Goal: Task Accomplishment & Management: Use online tool/utility

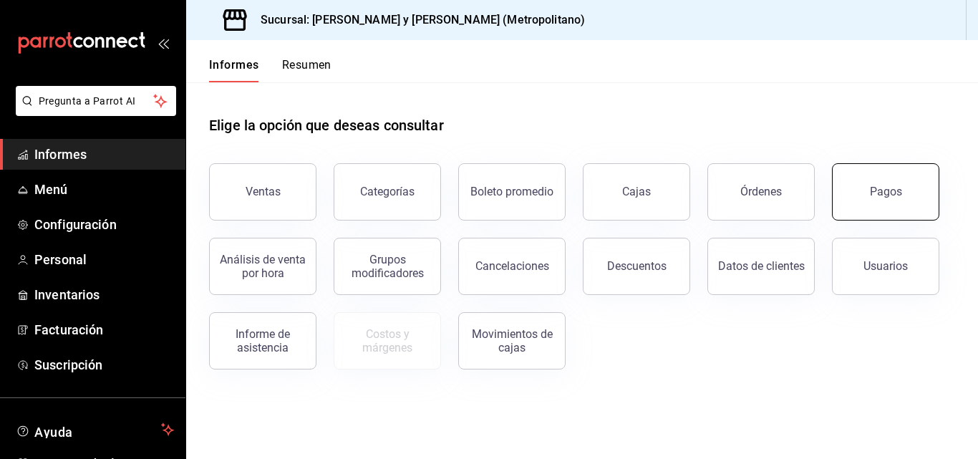
click at [868, 190] on button "Pagos" at bounding box center [885, 191] width 107 height 57
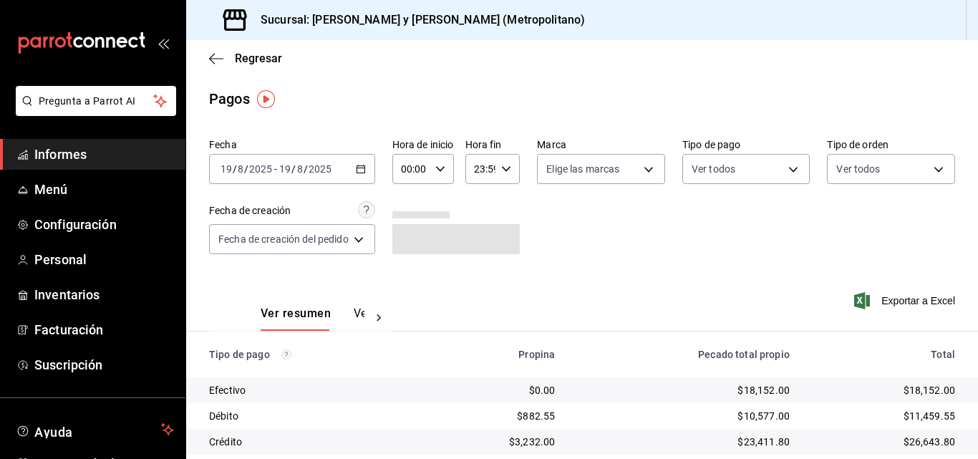
click at [362, 170] on icon "button" at bounding box center [361, 169] width 10 height 10
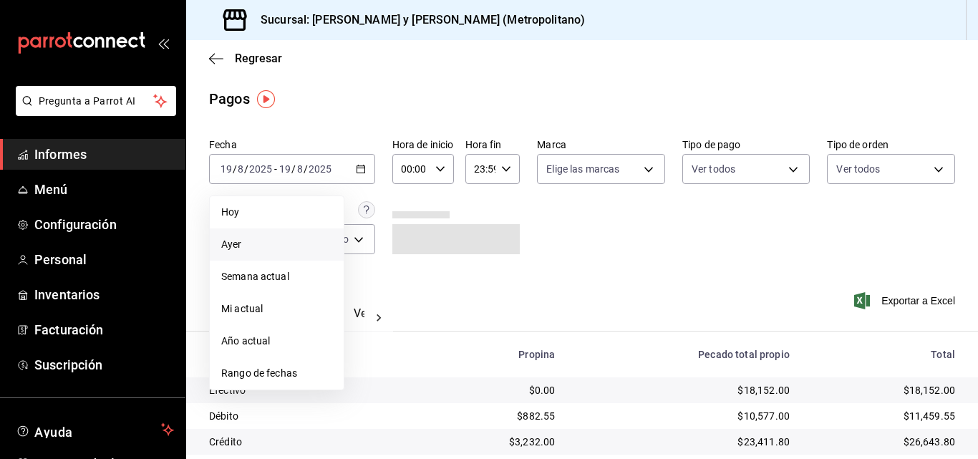
click at [286, 248] on span "Ayer" at bounding box center [276, 244] width 111 height 15
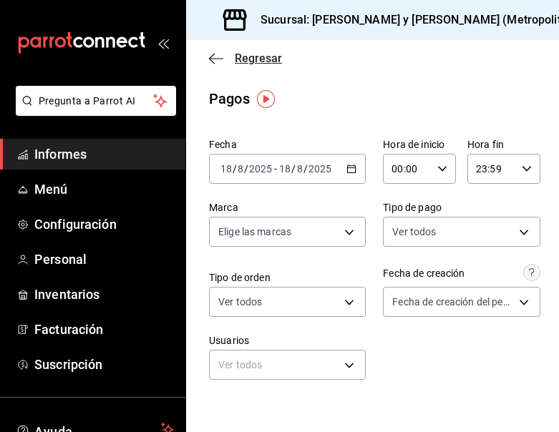
drag, startPoint x: 219, startPoint y: 67, endPoint x: 225, endPoint y: 62, distance: 8.2
click at [219, 67] on div "Regresar" at bounding box center [372, 58] width 373 height 37
click at [226, 59] on span "Regresar" at bounding box center [245, 59] width 73 height 14
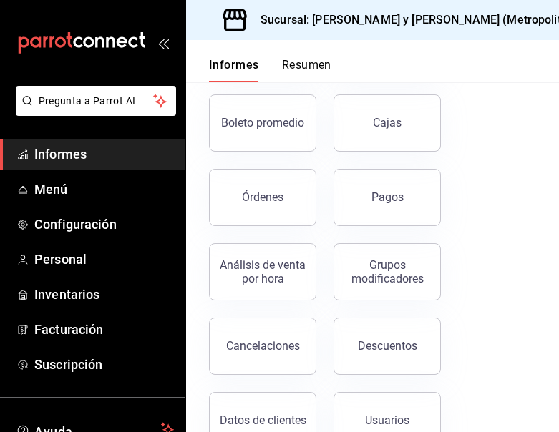
scroll to position [215, 0]
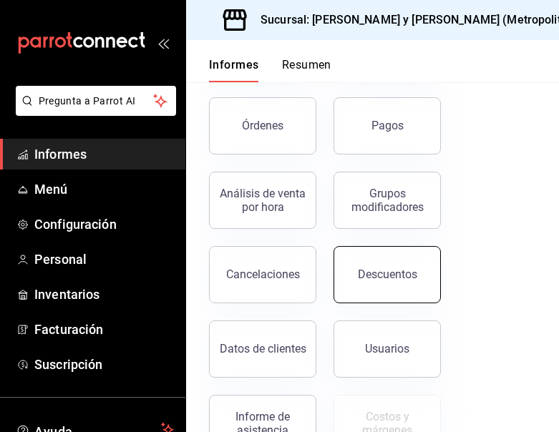
click at [385, 287] on button "Descuentos" at bounding box center [387, 274] width 107 height 57
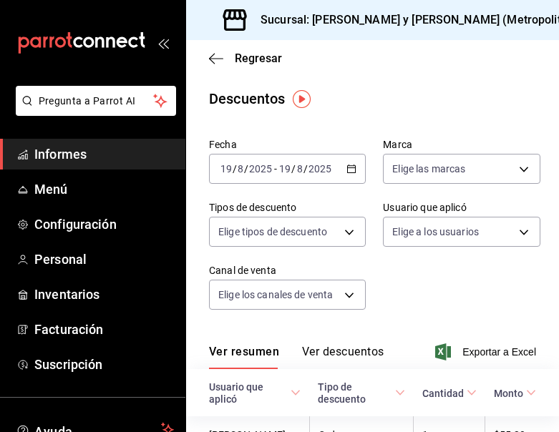
click at [348, 168] on \(Stroke\) "button" at bounding box center [352, 167] width 8 height 1
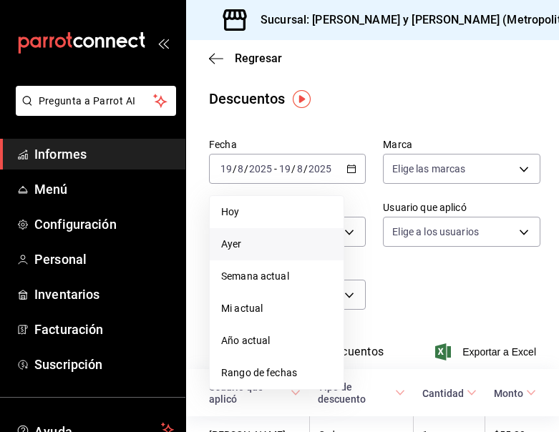
click at [295, 249] on span "Ayer" at bounding box center [276, 244] width 111 height 15
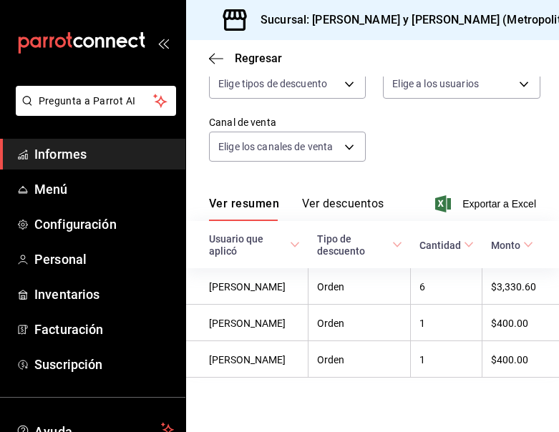
scroll to position [161, 0]
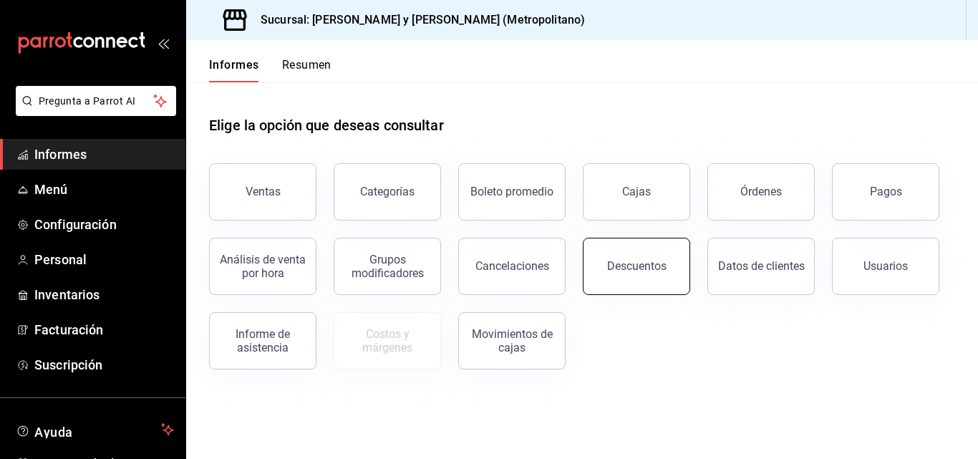
click at [621, 269] on font "Descuentos" at bounding box center [636, 266] width 59 height 14
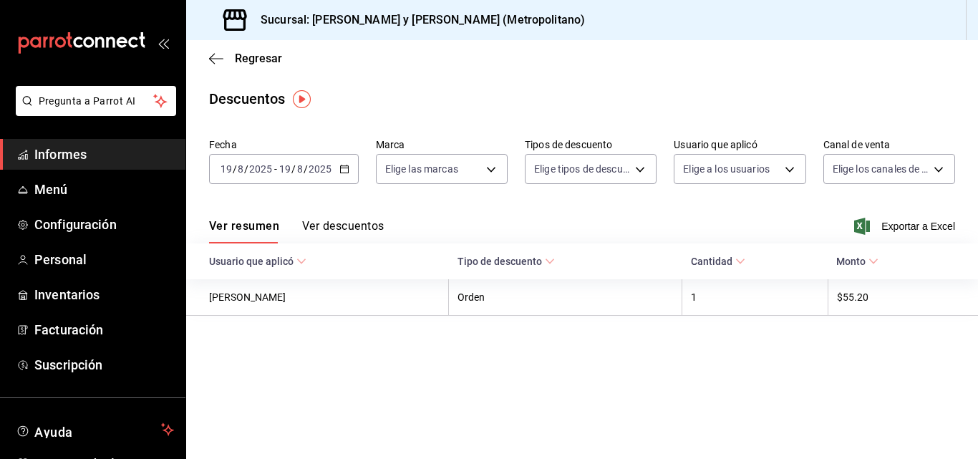
click at [878, 258] on icon at bounding box center [873, 261] width 10 height 10
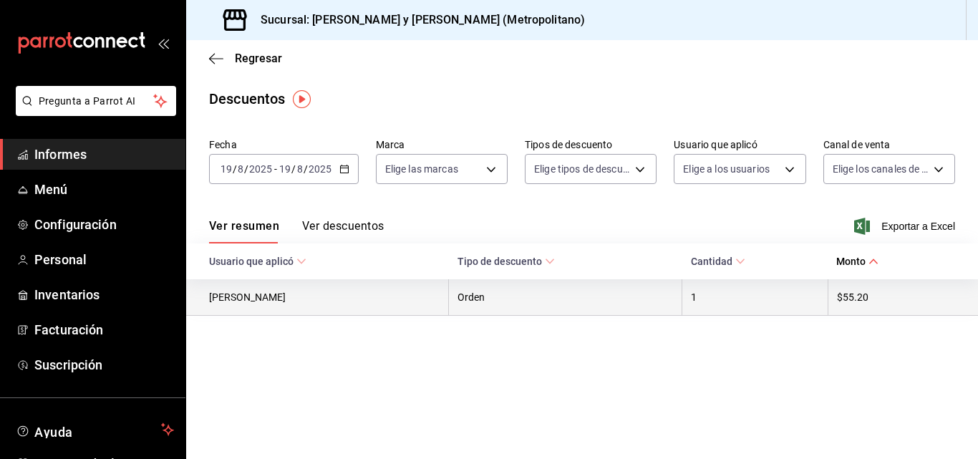
click at [771, 291] on th "1" at bounding box center [755, 297] width 146 height 36
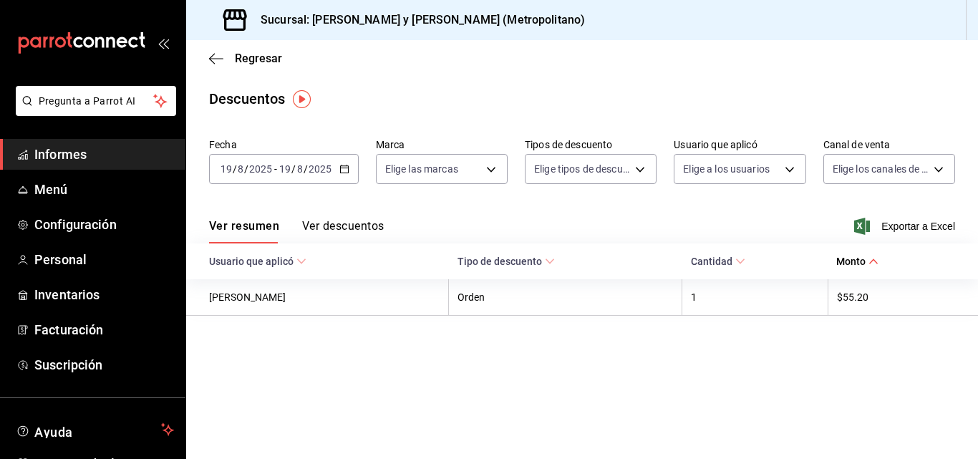
click at [878, 263] on icon at bounding box center [873, 261] width 10 height 10
click at [880, 223] on span "Exportar a Excel" at bounding box center [906, 226] width 98 height 17
